Goal: Find specific page/section: Find specific page/section

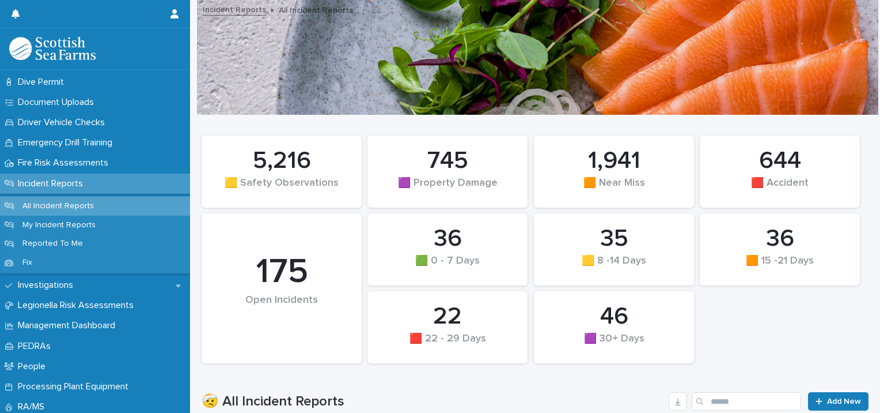
scroll to position [357, 0]
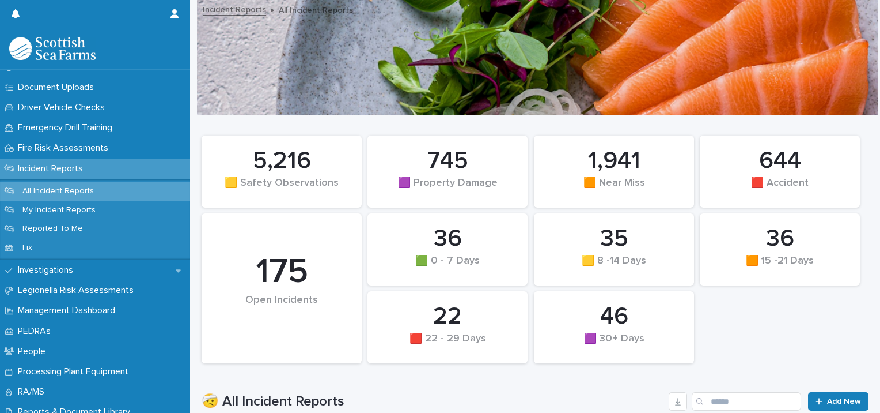
click at [103, 169] on div "Incident Reports" at bounding box center [95, 168] width 190 height 20
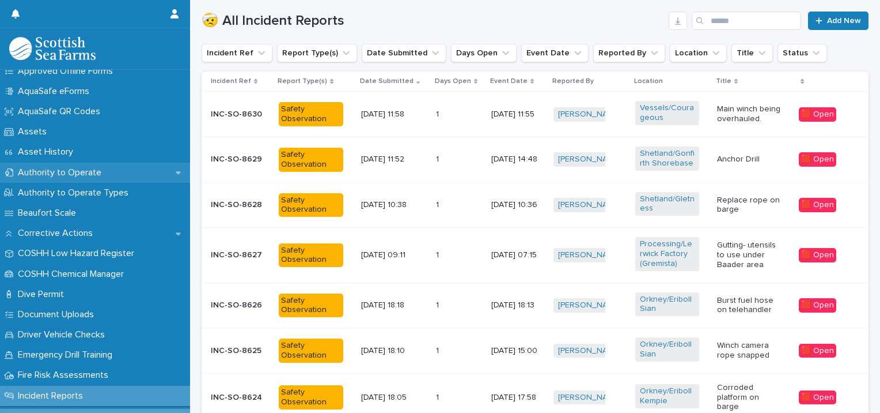
scroll to position [129, 0]
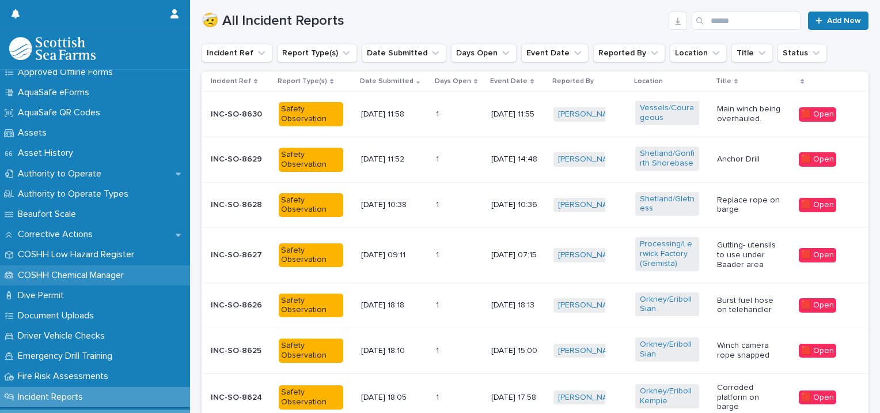
click at [106, 276] on p "COSHH Chemical Manager" at bounding box center [73, 275] width 120 height 11
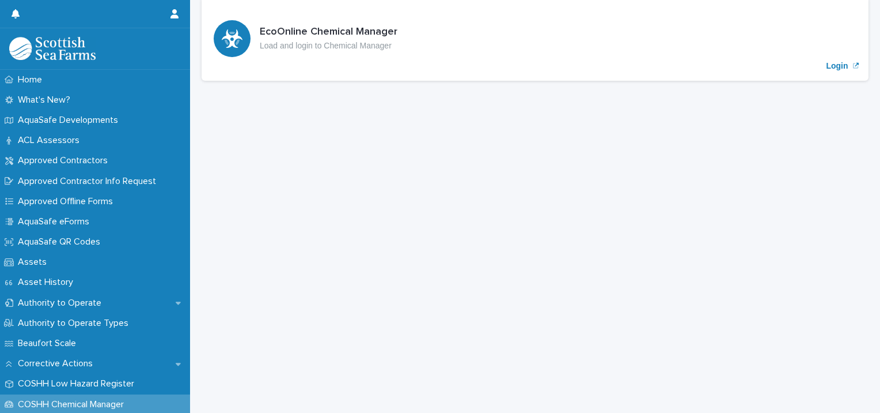
scroll to position [65, 0]
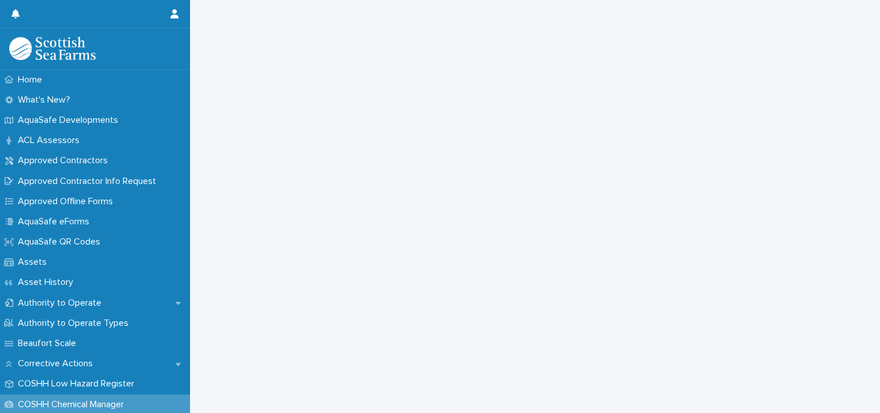
scroll to position [309, 0]
click at [139, 20] on div at bounding box center [86, 14] width 148 height 28
